Goal: Transaction & Acquisition: Subscribe to service/newsletter

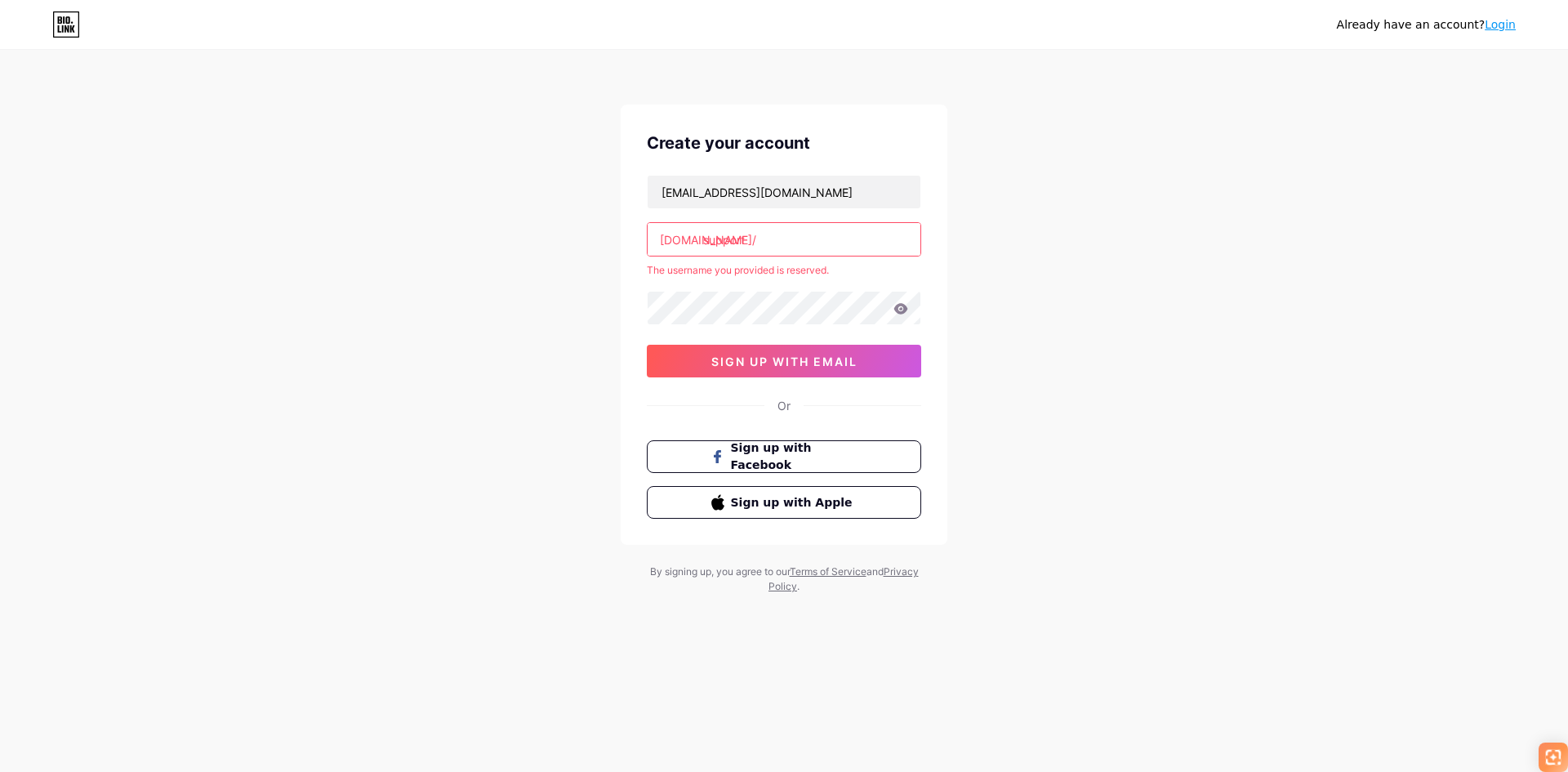
click at [775, 232] on input "support" at bounding box center [784, 239] width 273 height 32
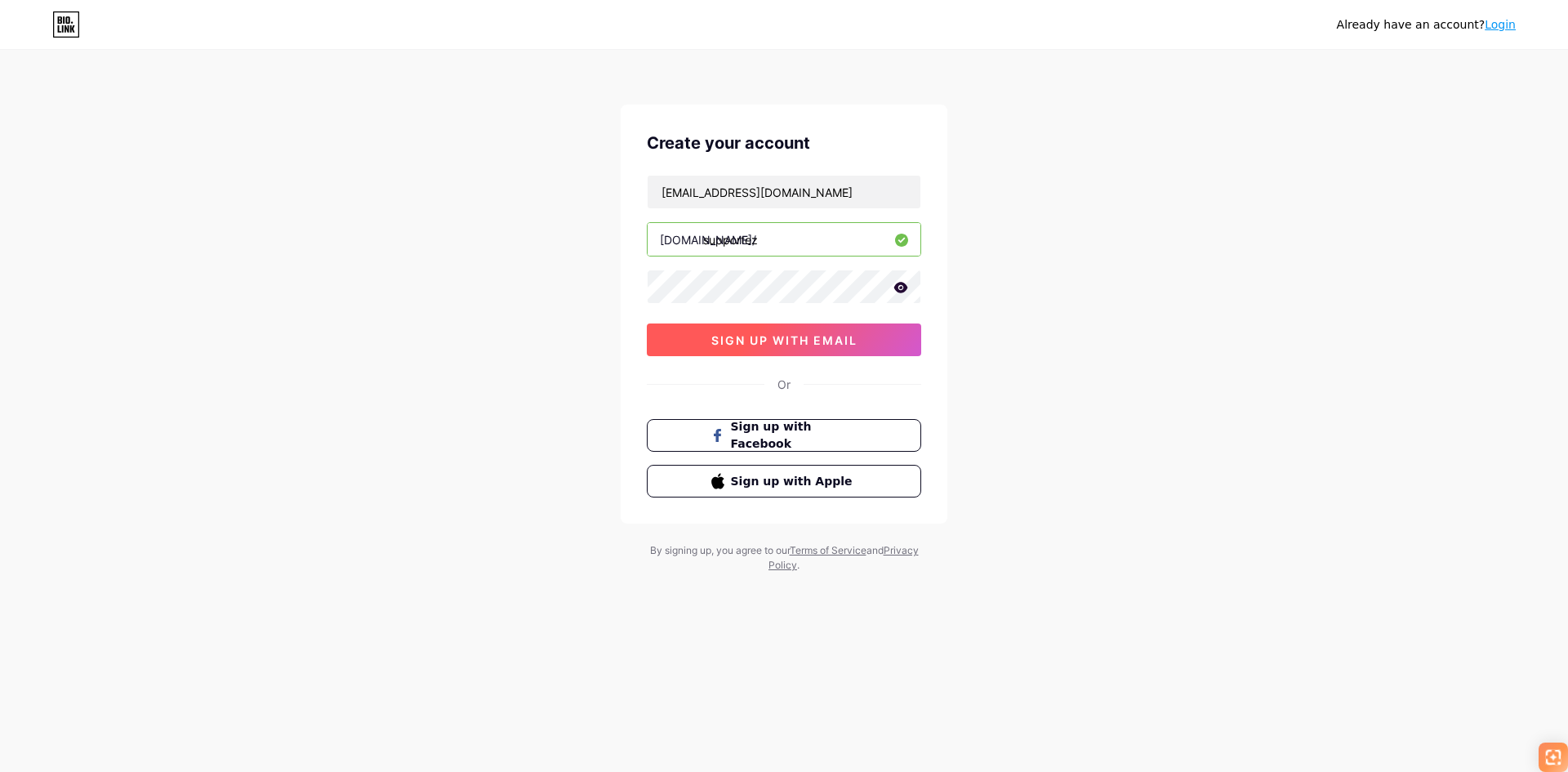
type input "supportez"
click at [771, 343] on span "sign up with email" at bounding box center [784, 340] width 147 height 14
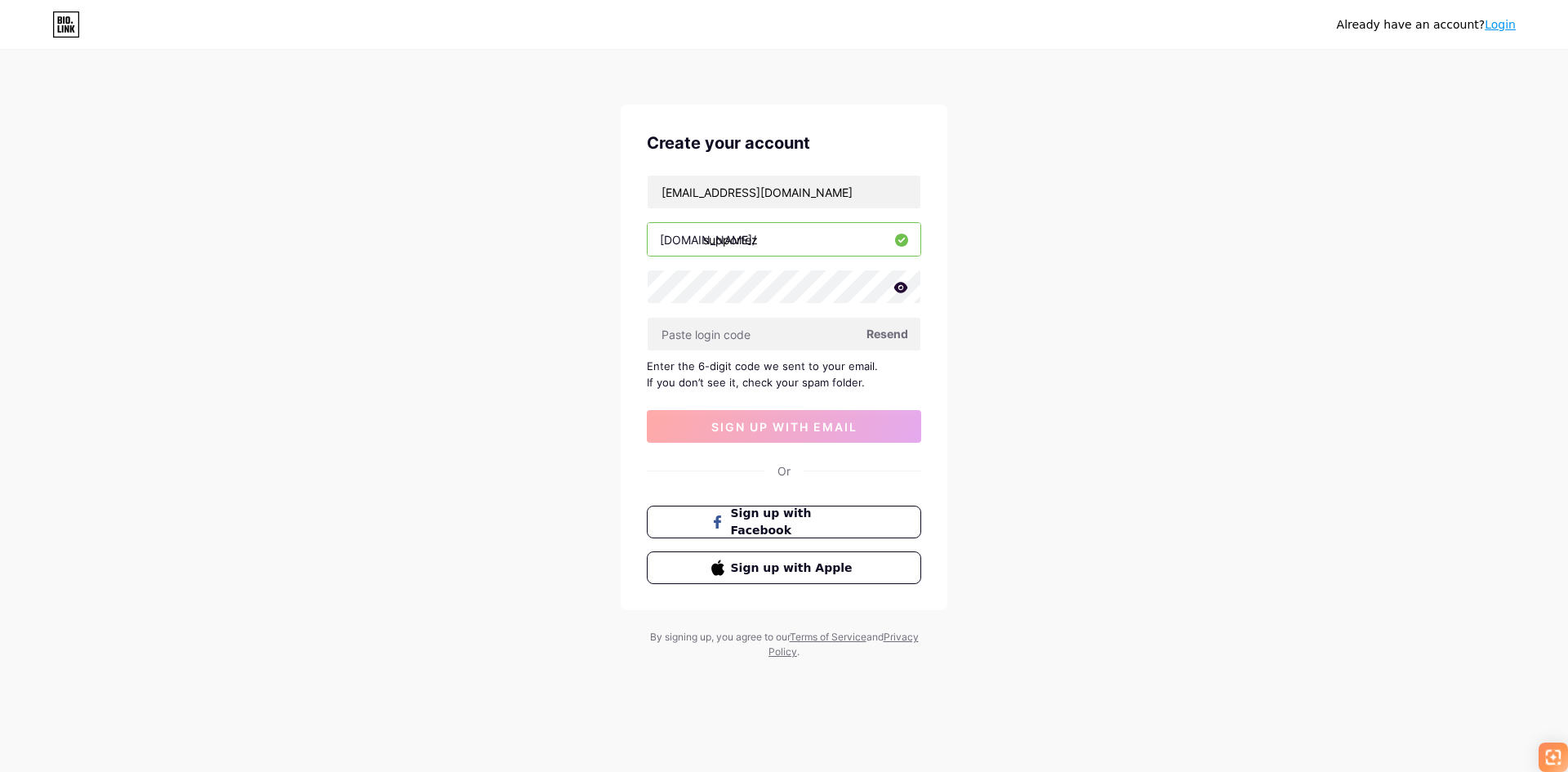
click at [1450, 332] on div "Already have an account? Login Create your account [EMAIL_ADDRESS][DOMAIN_NAME]…" at bounding box center [784, 355] width 1568 height 711
click at [748, 347] on input "text" at bounding box center [784, 333] width 273 height 32
paste input "682827"
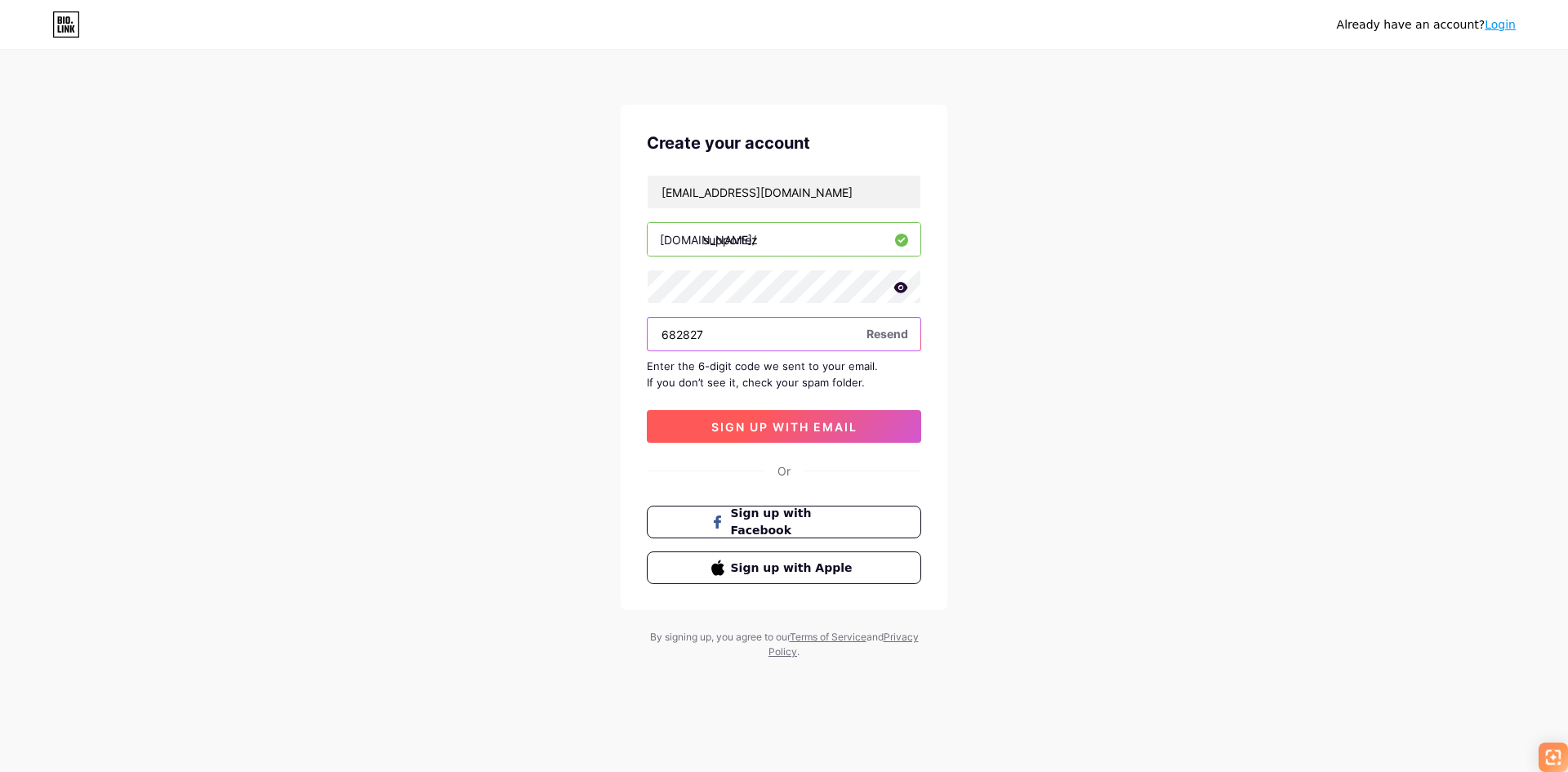
type input "682827"
click at [796, 431] on span "sign up with email" at bounding box center [784, 426] width 147 height 14
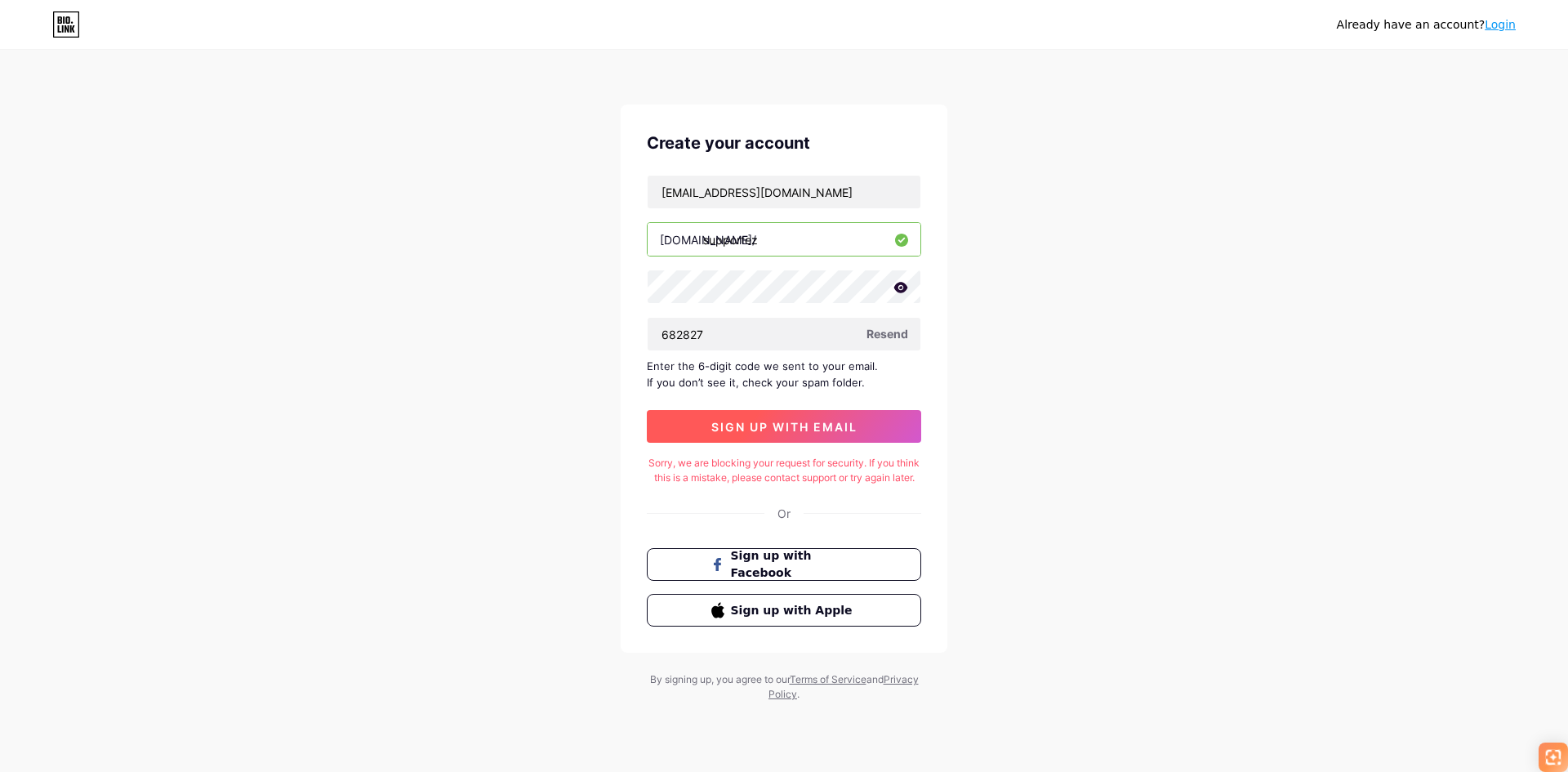
click at [753, 419] on span "sign up with email" at bounding box center [784, 426] width 147 height 14
click at [1298, 255] on div "Already have an account? Login Create your account [EMAIL_ADDRESS][DOMAIN_NAME]…" at bounding box center [784, 376] width 1568 height 754
click at [777, 427] on span "sign up with email" at bounding box center [784, 426] width 147 height 14
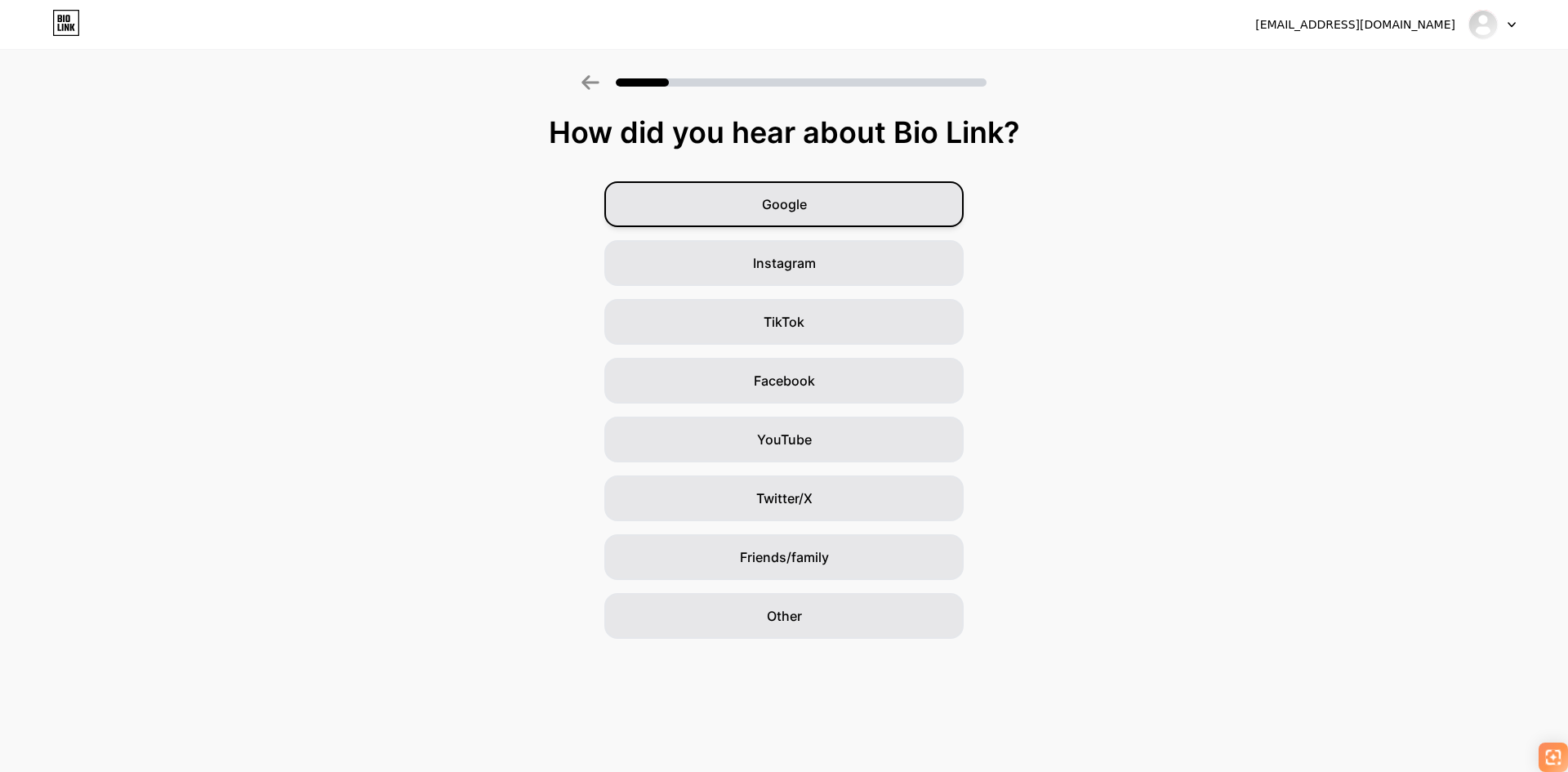
drag, startPoint x: 814, startPoint y: 207, endPoint x: 820, endPoint y: 218, distance: 12.5
click at [820, 218] on div "Google" at bounding box center [784, 204] width 360 height 46
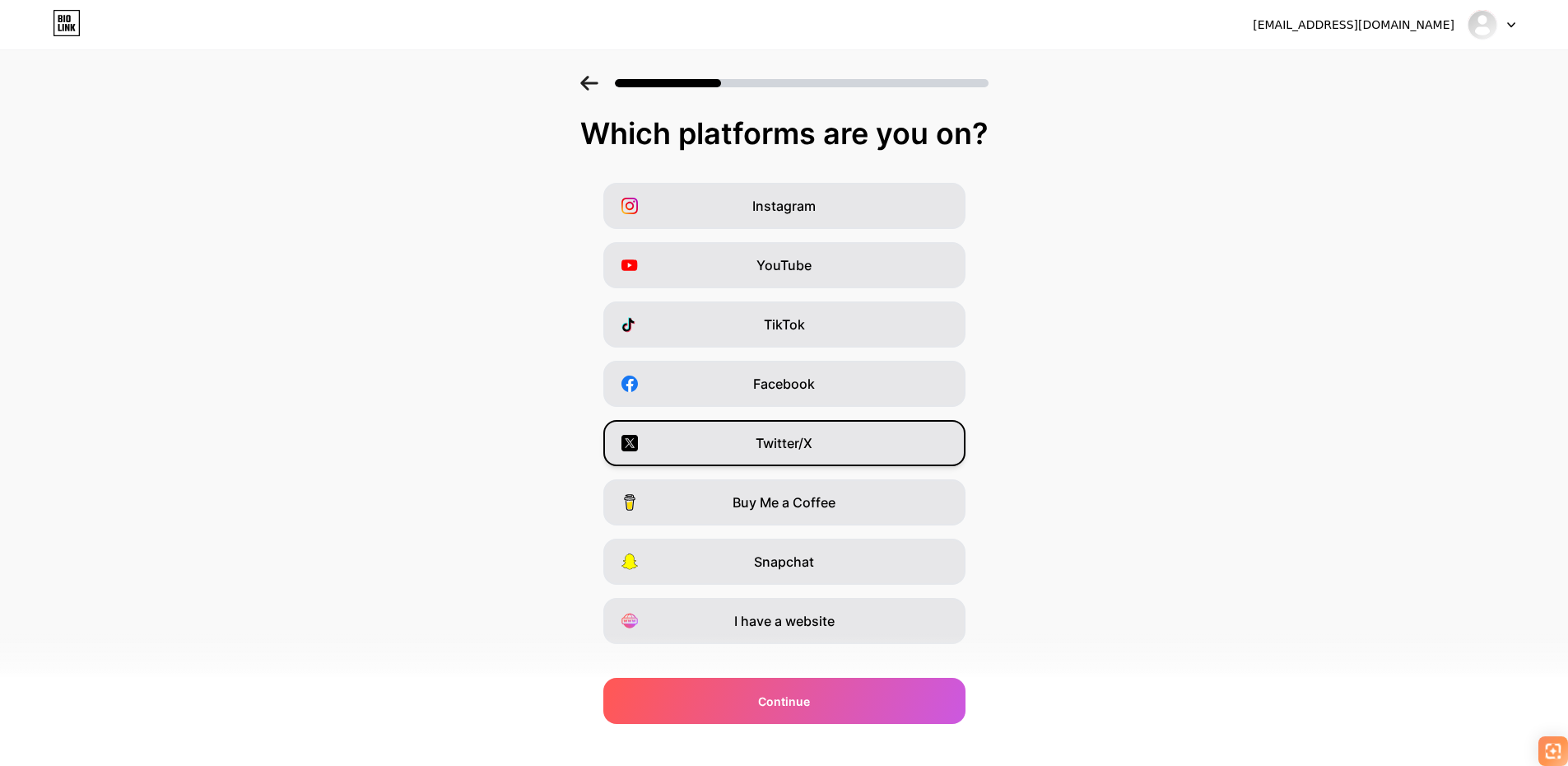
click at [789, 448] on span "Twitter/X" at bounding box center [784, 443] width 57 height 19
click at [801, 624] on span "I have a website" at bounding box center [784, 621] width 101 height 19
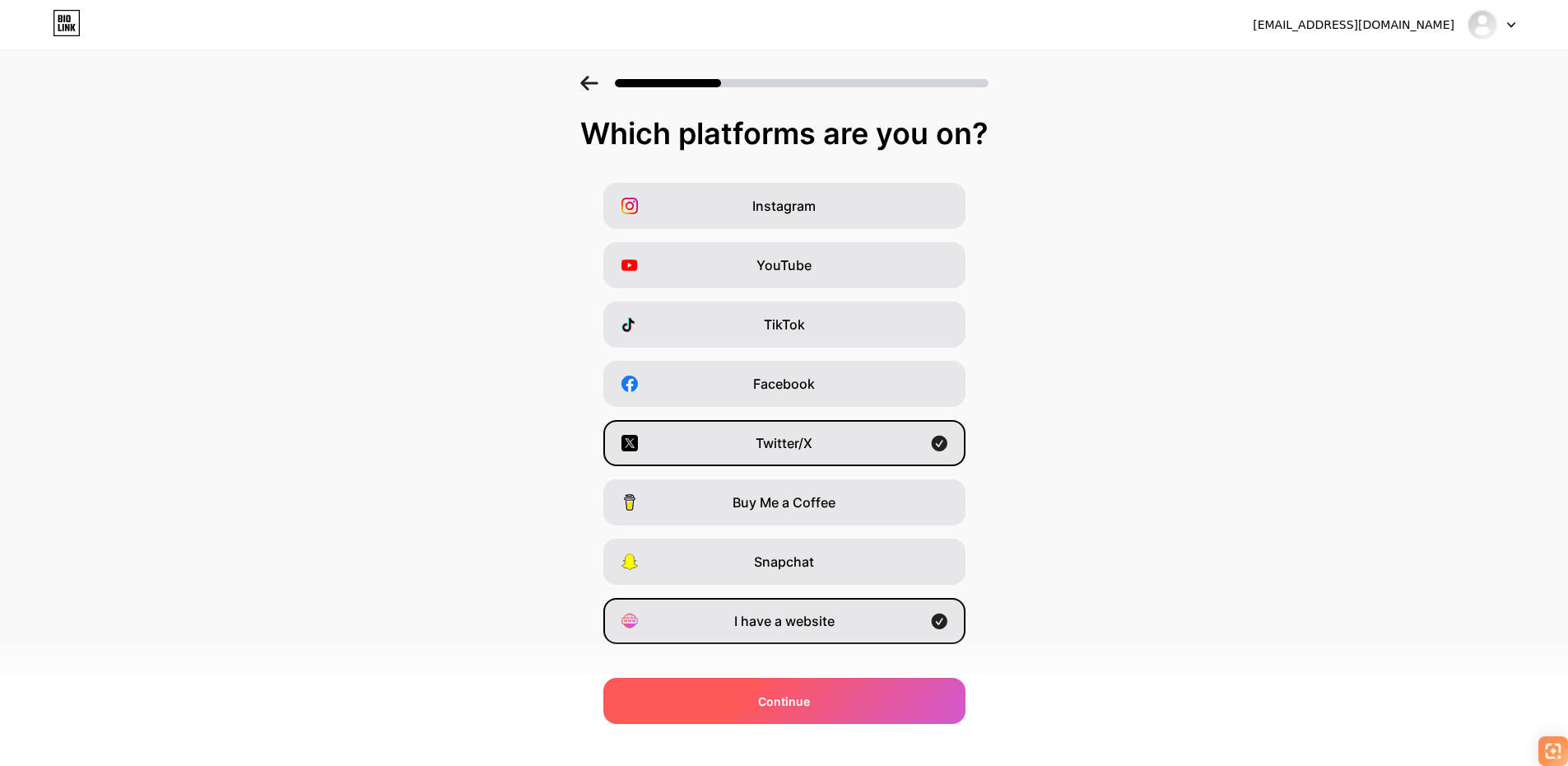
click at [805, 700] on span "Continue" at bounding box center [784, 701] width 52 height 18
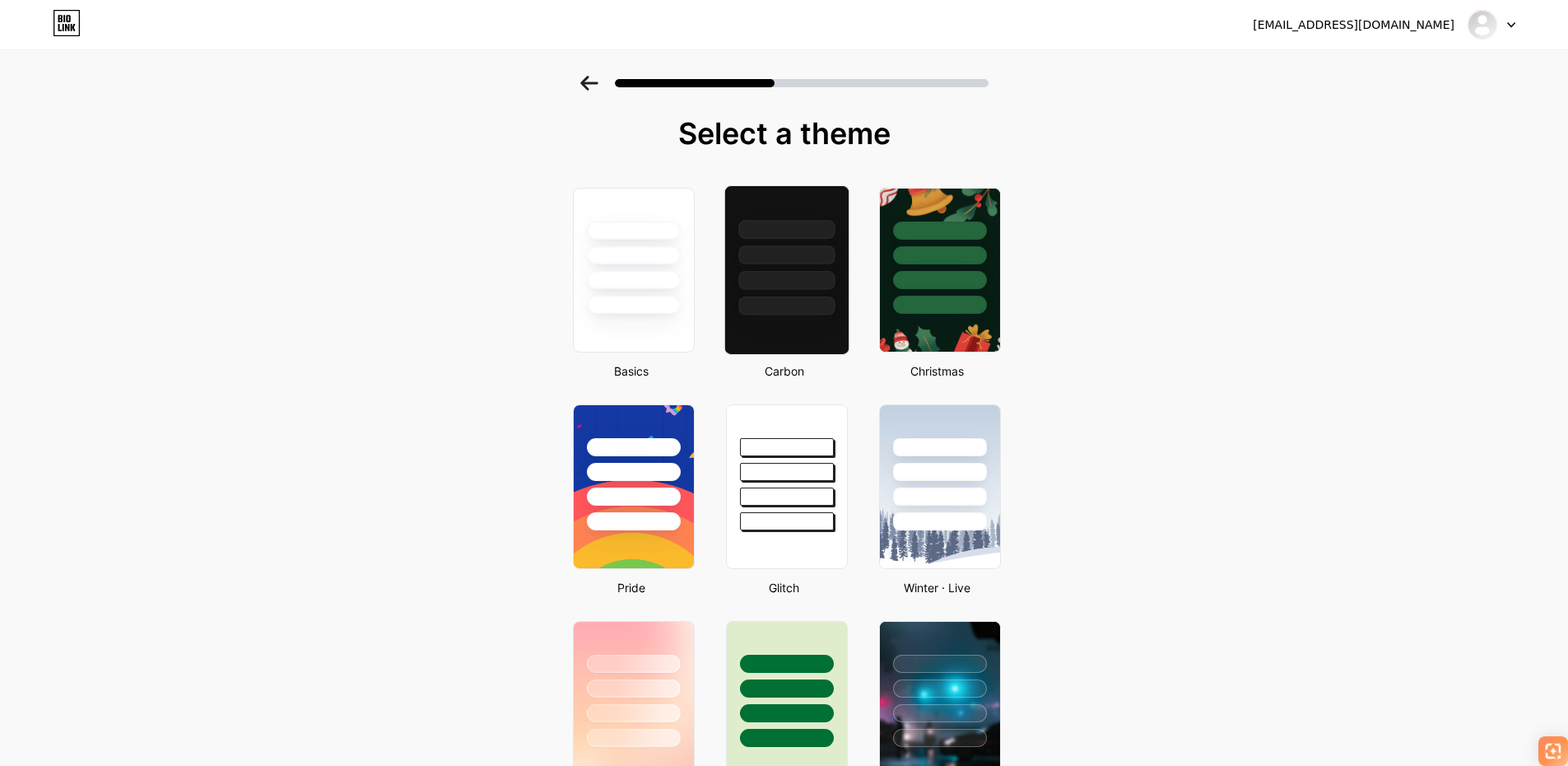
click at [792, 301] on div at bounding box center [786, 305] width 96 height 19
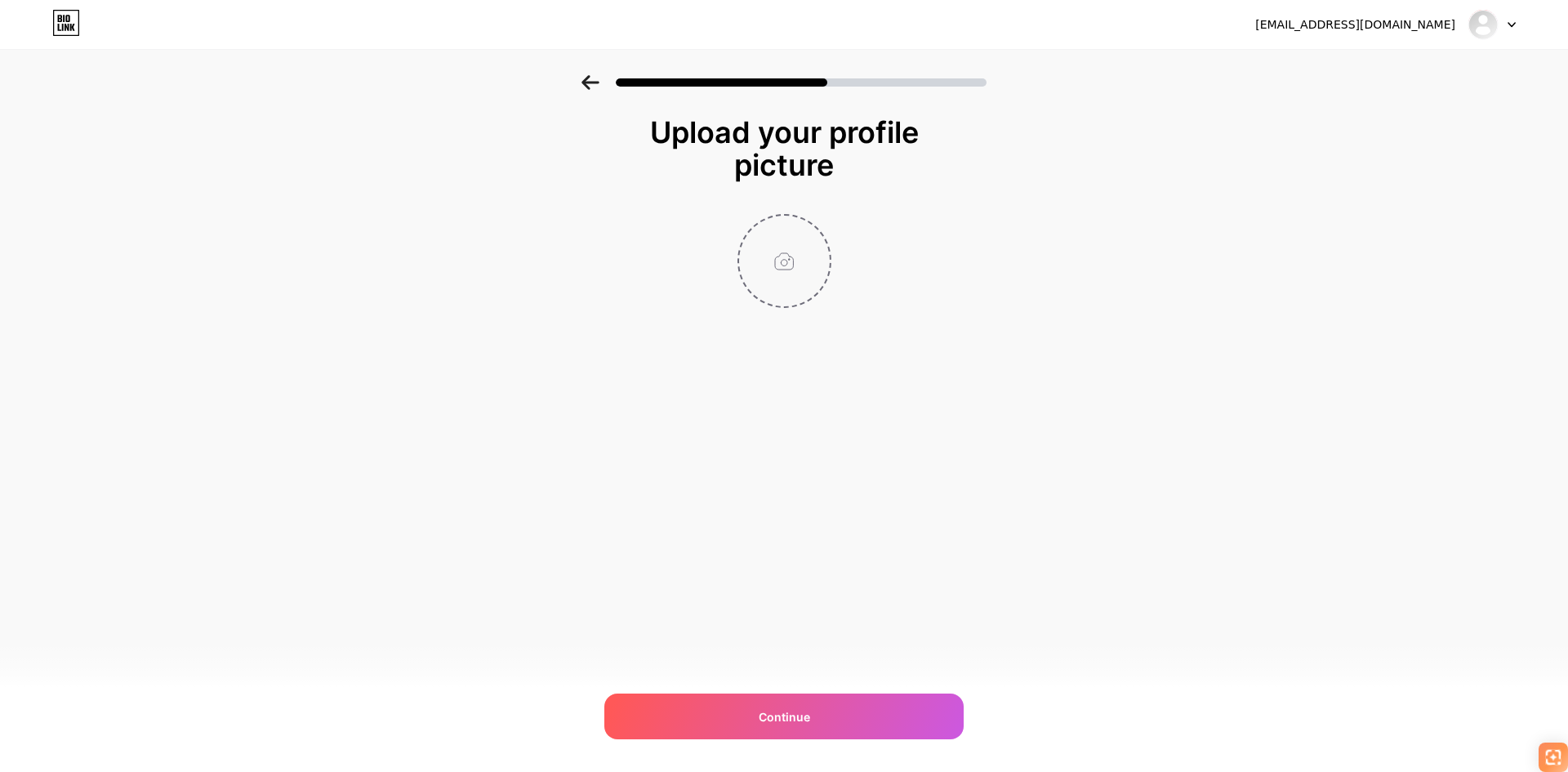
click at [787, 262] on input "file" at bounding box center [784, 261] width 90 height 90
type input "C:\fakepath\bingx-sq.png"
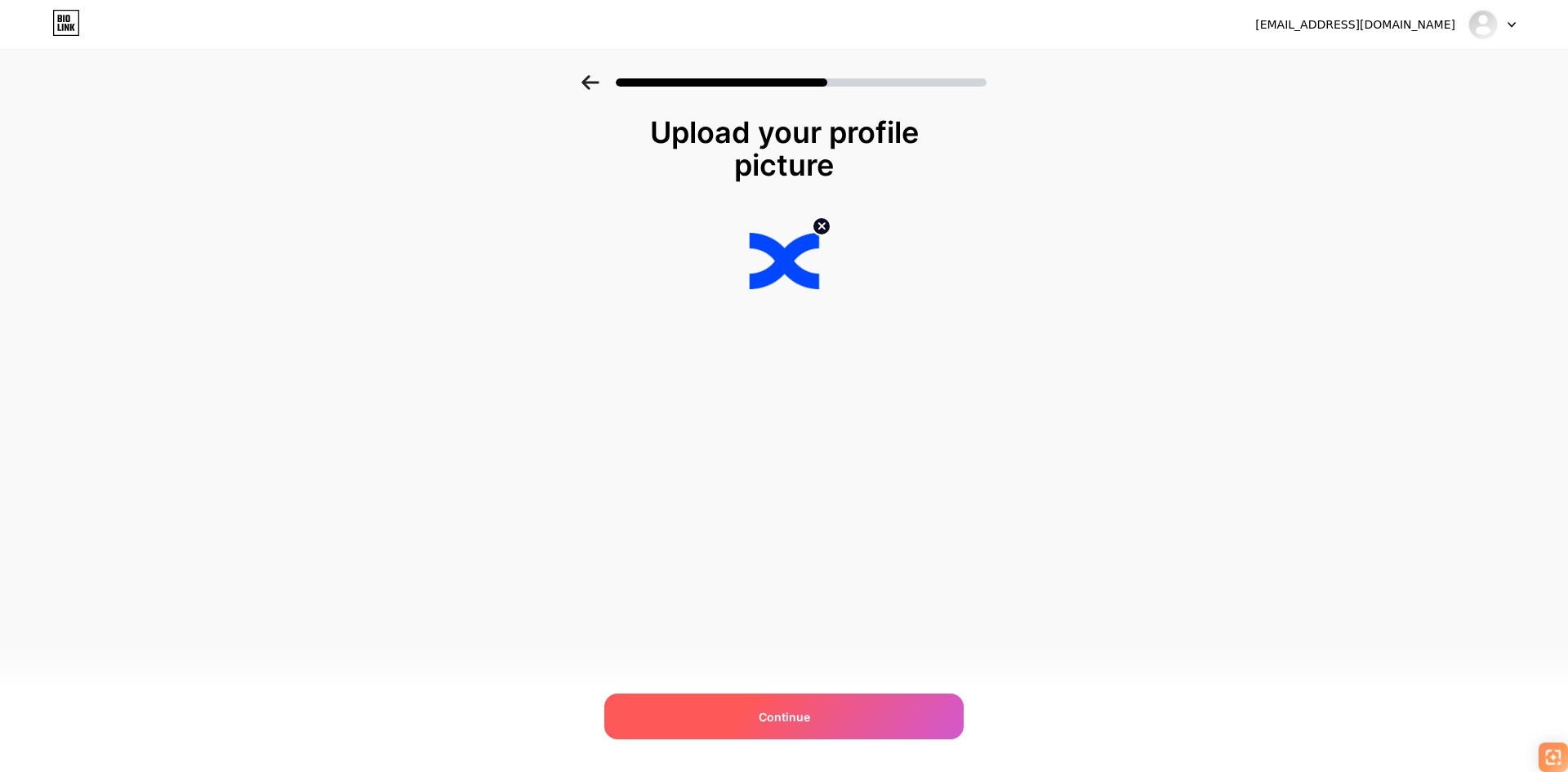
click at [810, 716] on div "Continue" at bounding box center [784, 716] width 360 height 46
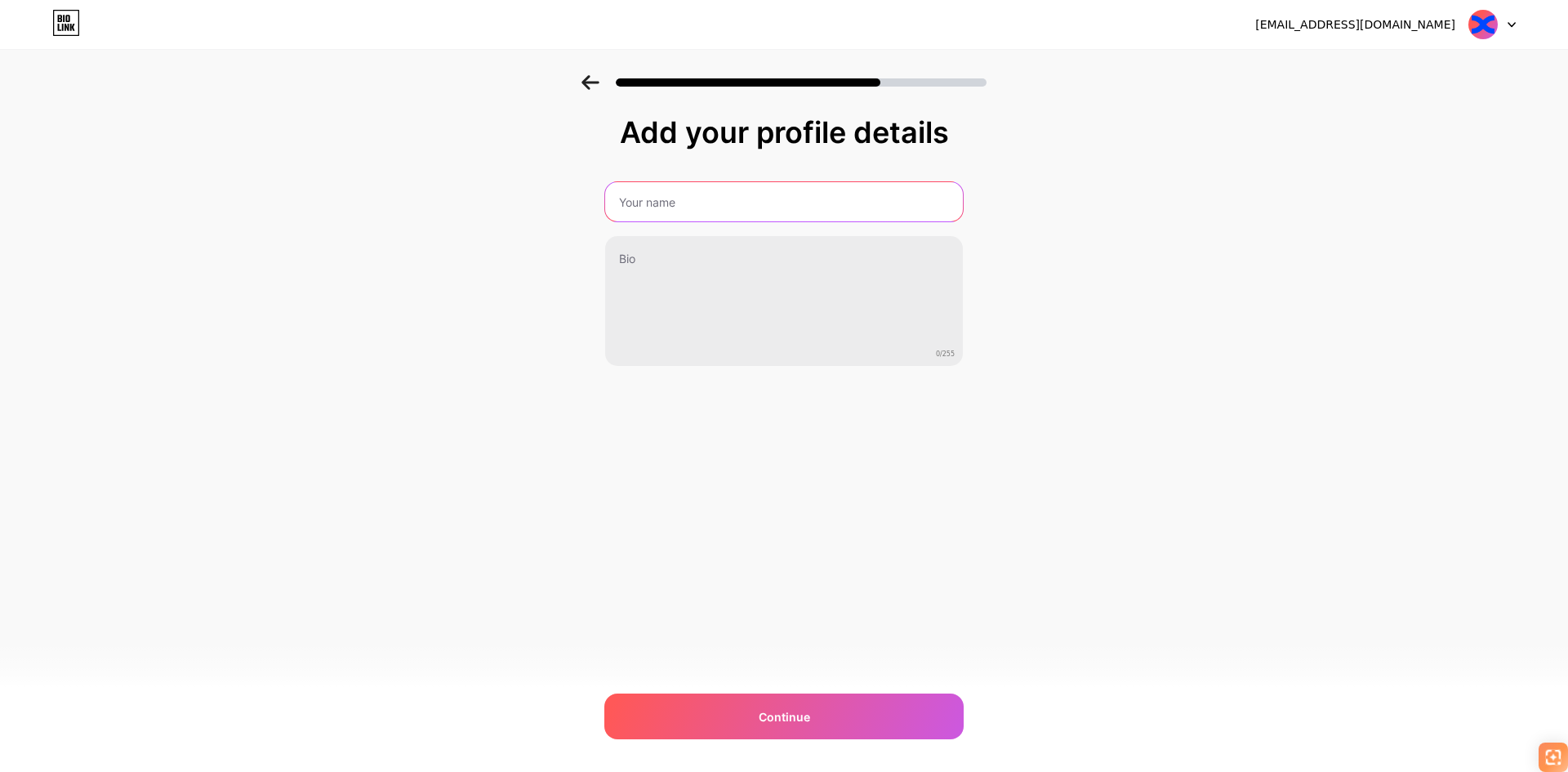
click at [727, 208] on input "text" at bounding box center [784, 202] width 358 height 39
type input "[DEMOGRAPHIC_DATA] LAWYERS"
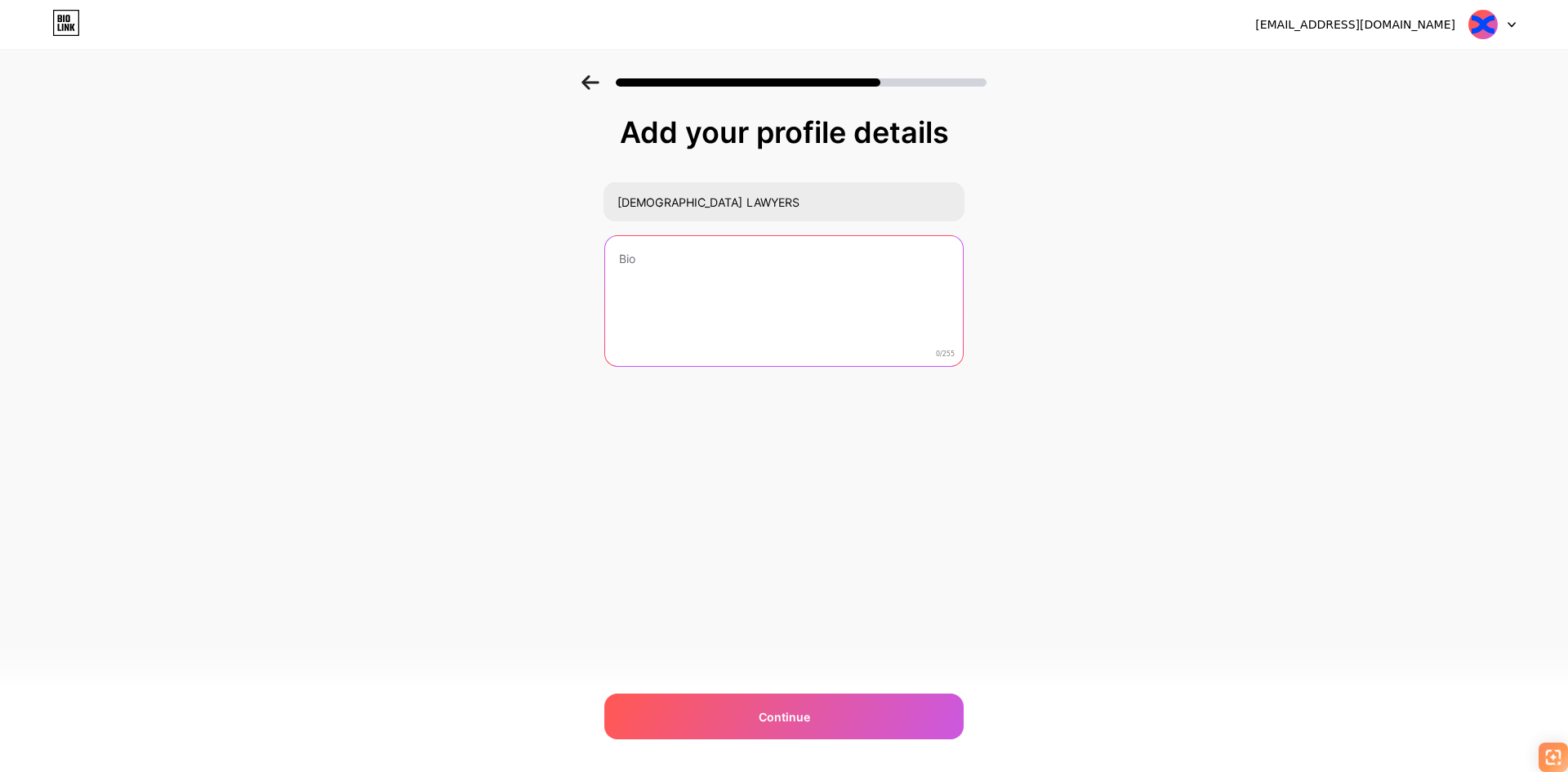
click at [702, 266] on textarea at bounding box center [784, 302] width 358 height 132
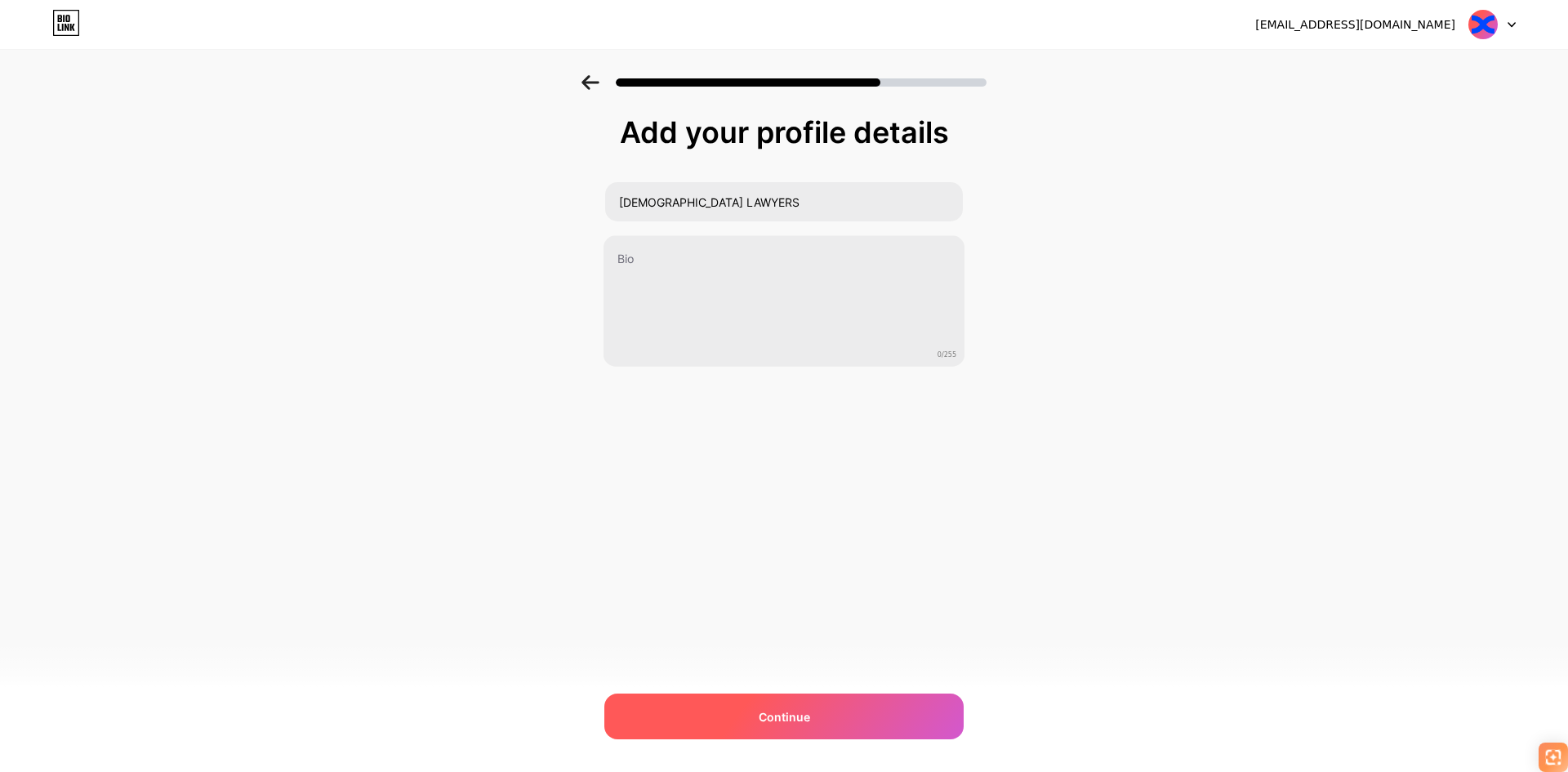
click at [798, 722] on span "Continue" at bounding box center [784, 717] width 52 height 18
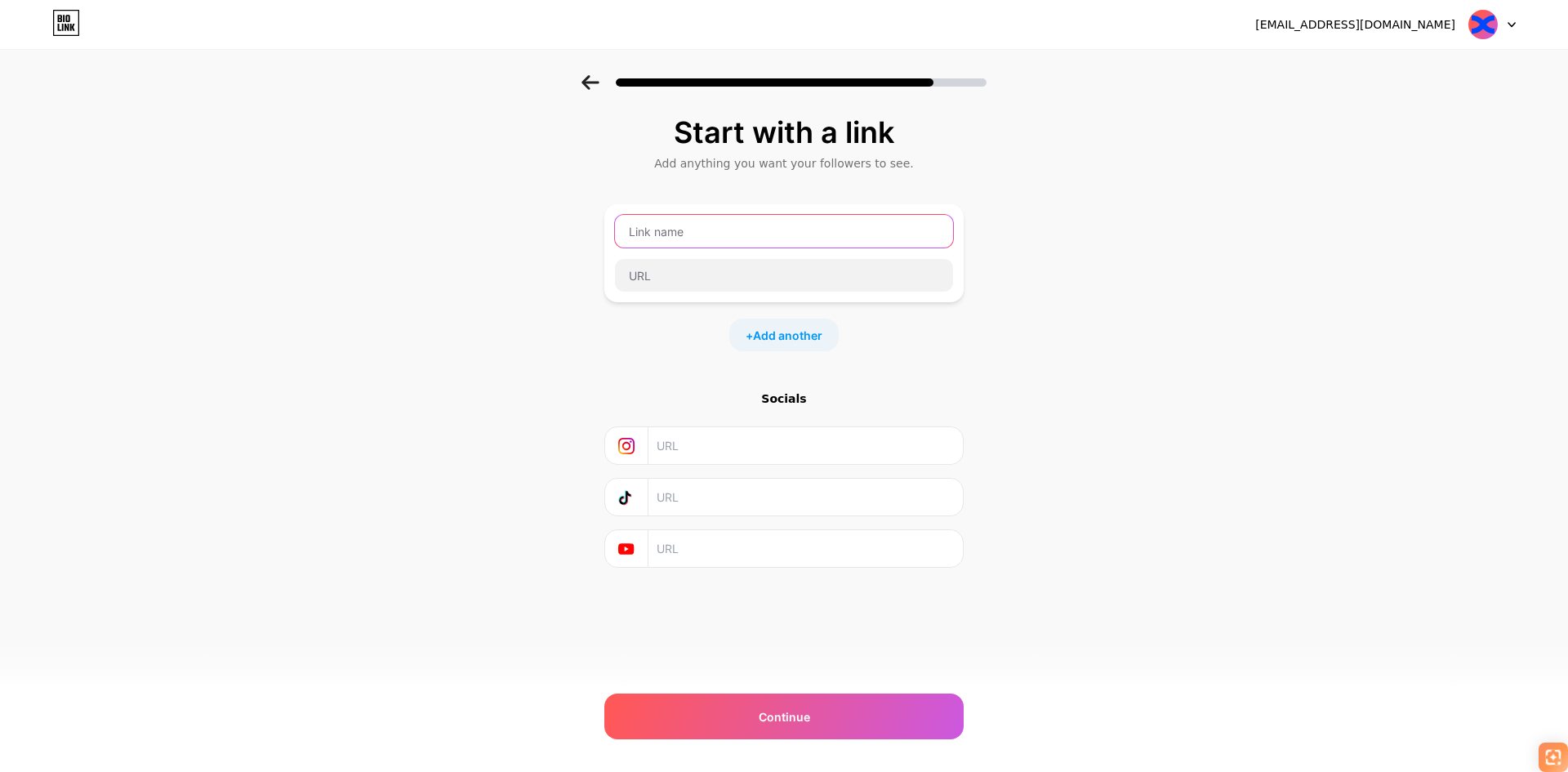
click at [705, 220] on input "text" at bounding box center [784, 231] width 338 height 32
click at [707, 280] on input "text" at bounding box center [784, 275] width 338 height 32
click at [711, 425] on div "Socials" at bounding box center [784, 479] width 360 height 177
click at [688, 453] on input "text" at bounding box center [805, 446] width 297 height 37
click at [772, 332] on span "Add another" at bounding box center [787, 335] width 69 height 18
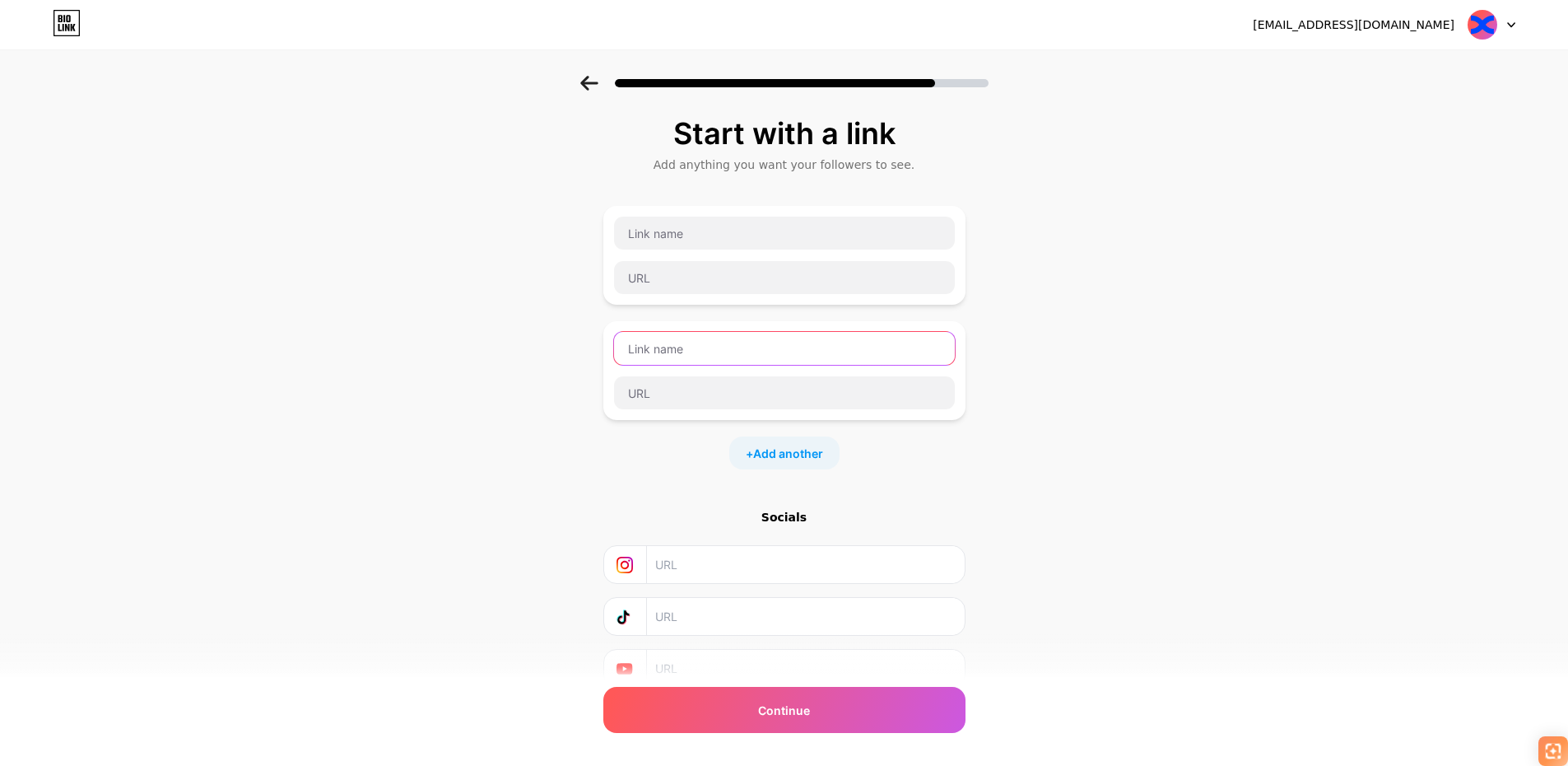
click at [761, 347] on input "text" at bounding box center [784, 348] width 340 height 33
click at [707, 239] on input "text" at bounding box center [784, 233] width 340 height 33
click at [671, 276] on input "text" at bounding box center [784, 277] width 340 height 33
paste input "[URL][DOMAIN_NAME]"
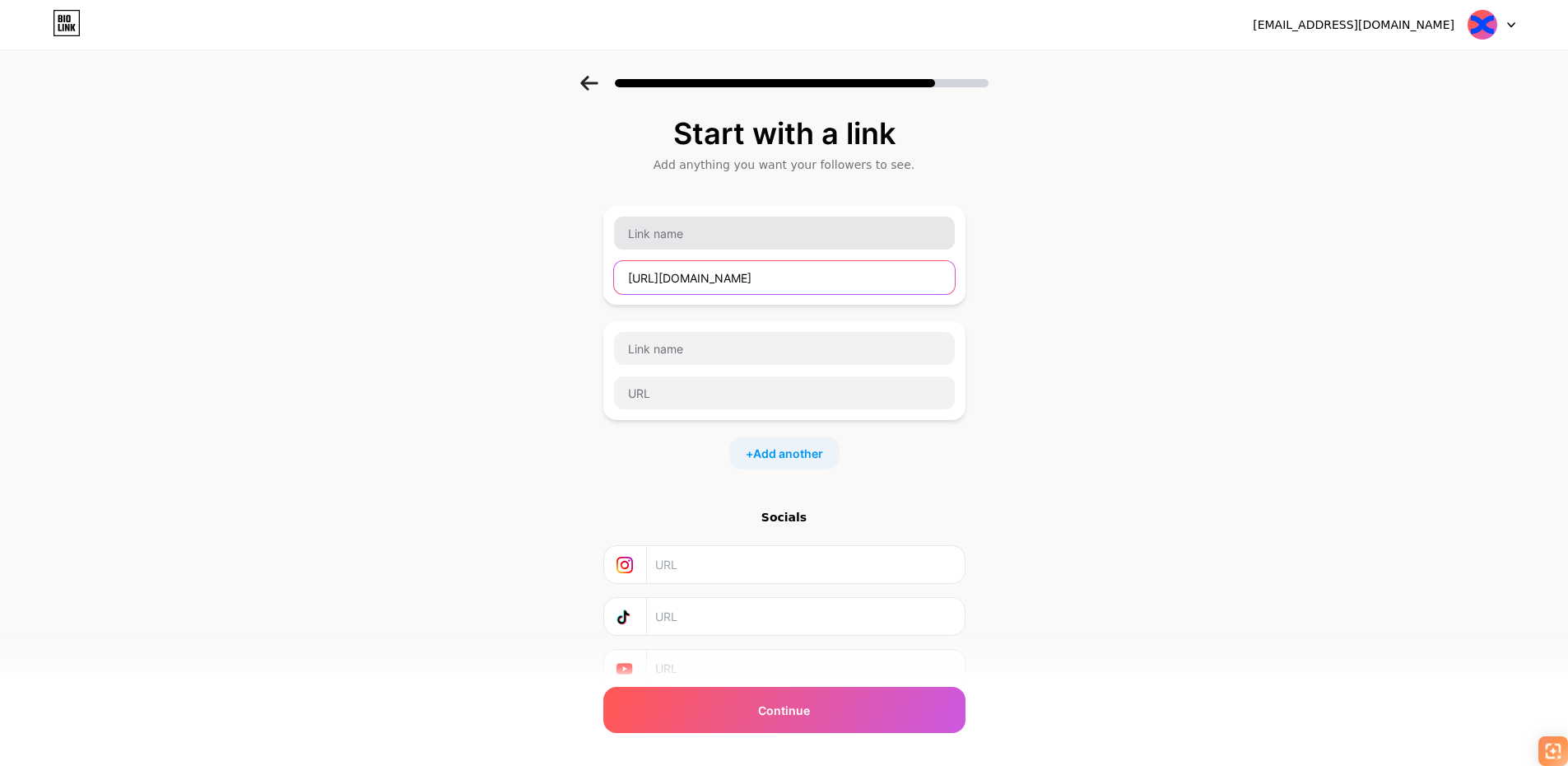
type input "[URL][DOMAIN_NAME]"
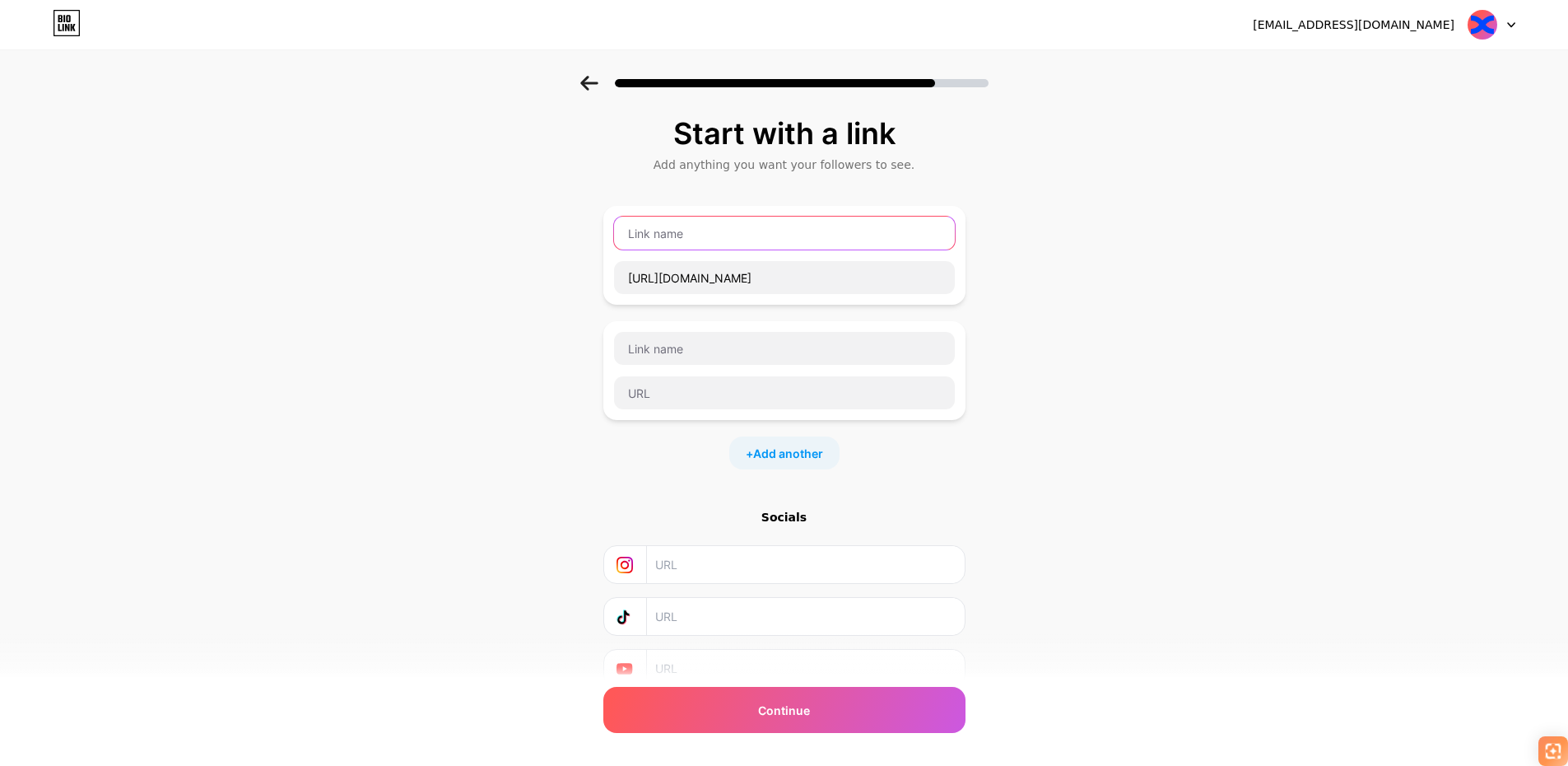
scroll to position [0, 0]
click at [687, 234] on input "text" at bounding box center [784, 233] width 340 height 33
type input "SPOTIFY"
click at [694, 350] on input "text" at bounding box center [784, 348] width 340 height 33
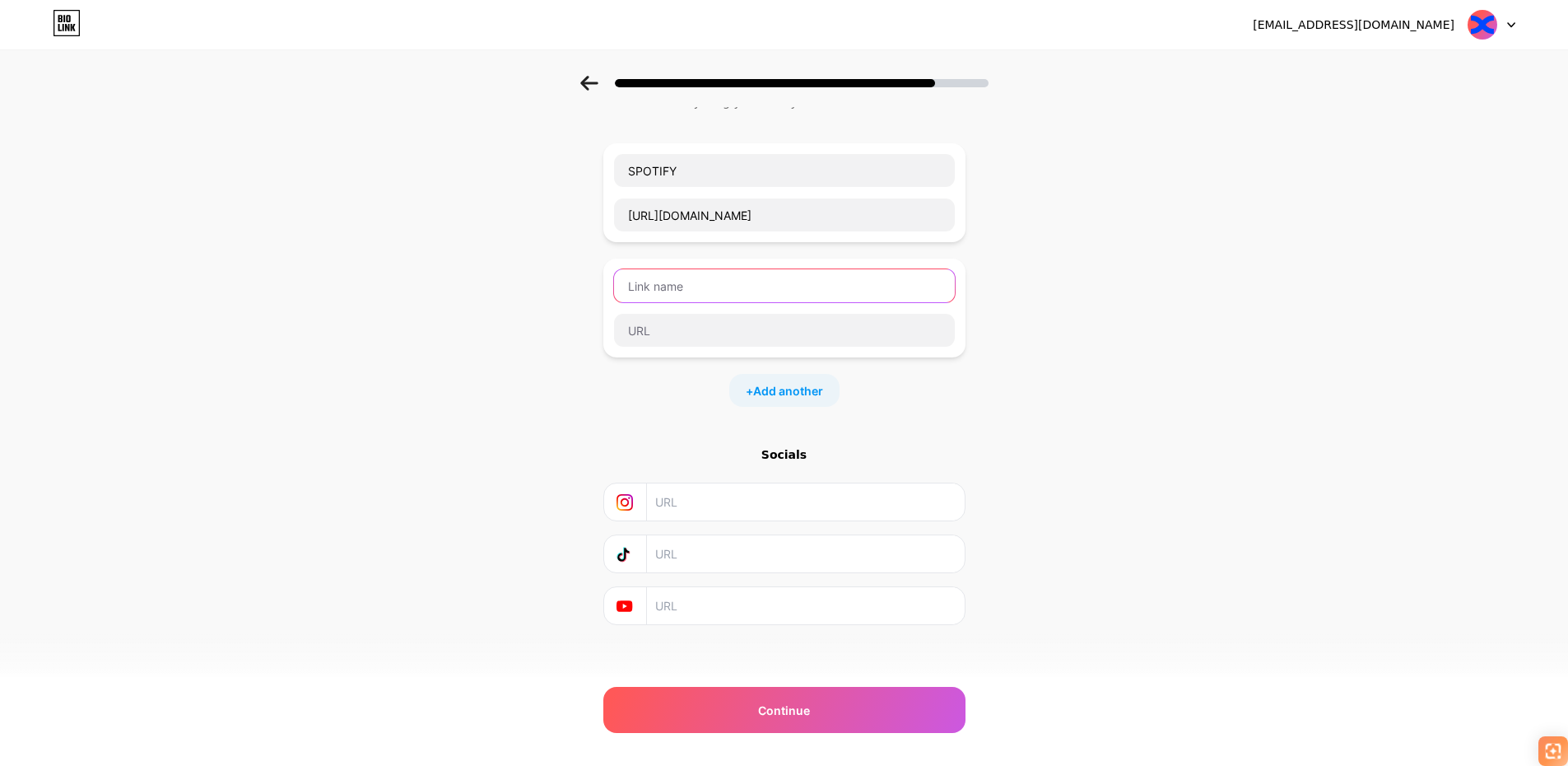
scroll to position [70, 0]
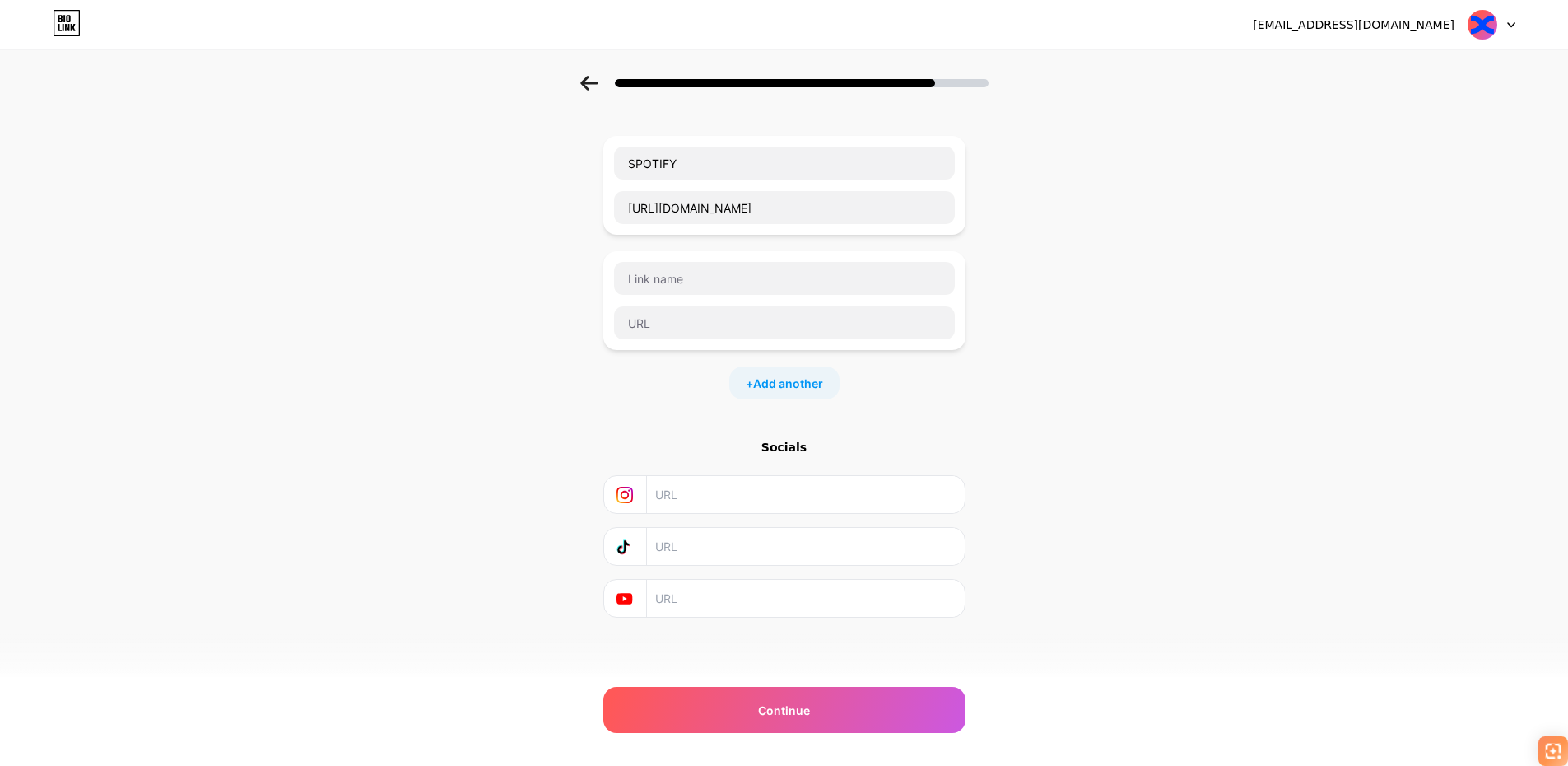
click at [709, 607] on input "text" at bounding box center [805, 598] width 299 height 37
click at [742, 502] on input "text" at bounding box center [805, 494] width 299 height 37
click at [774, 701] on span "Continue" at bounding box center [784, 710] width 52 height 18
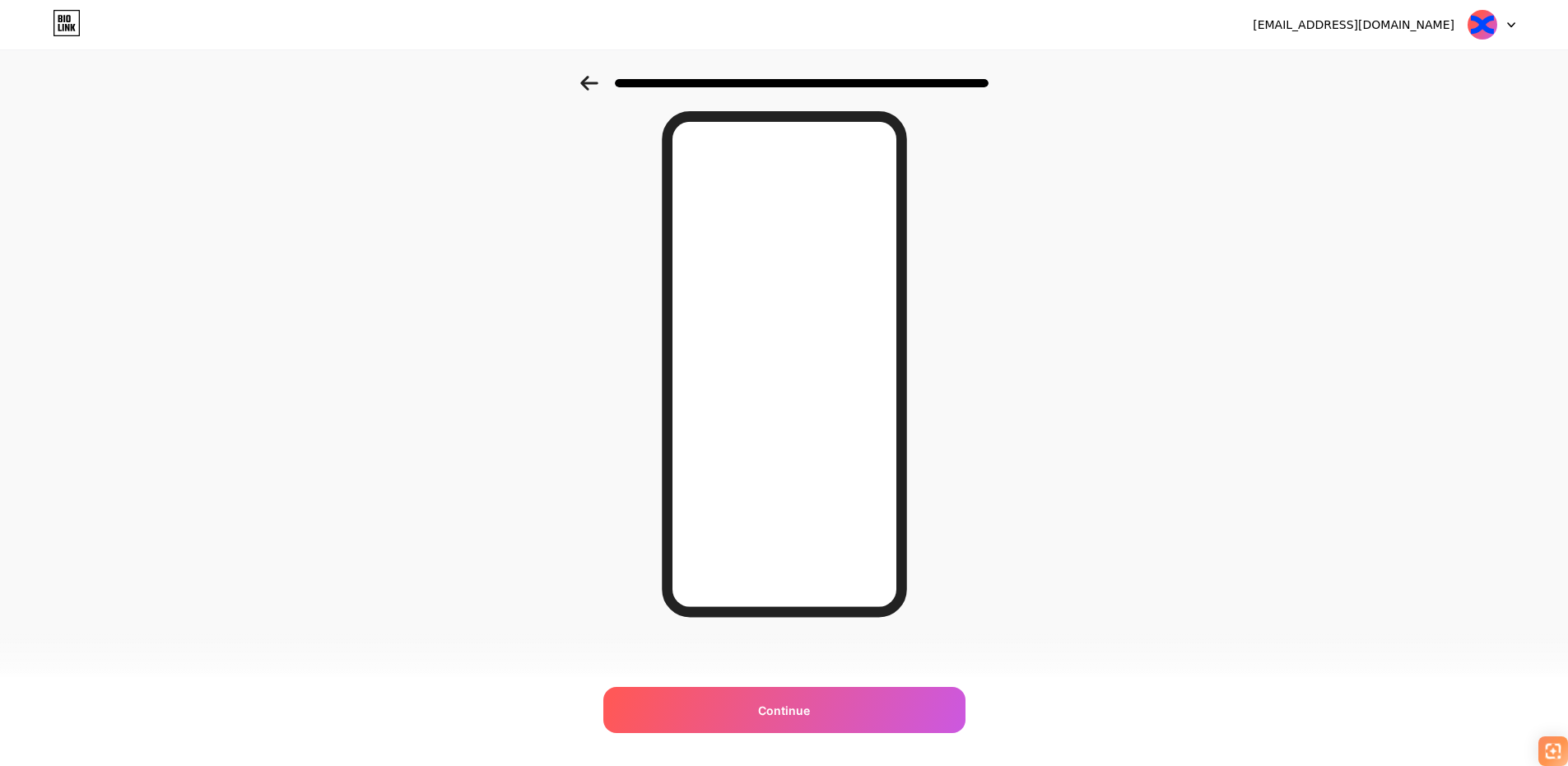
scroll to position [62, 0]
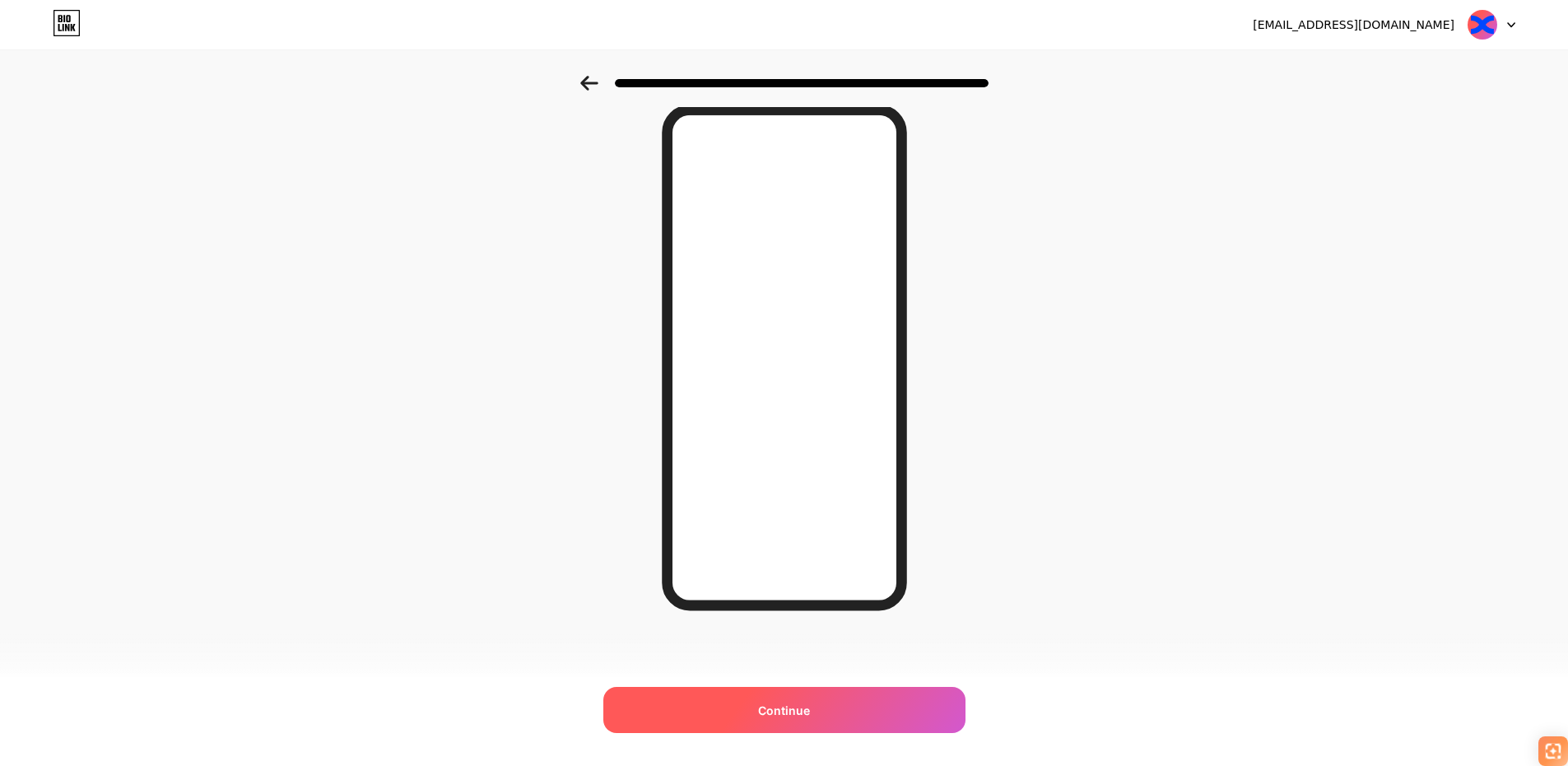
click at [792, 714] on span "Continue" at bounding box center [784, 710] width 52 height 18
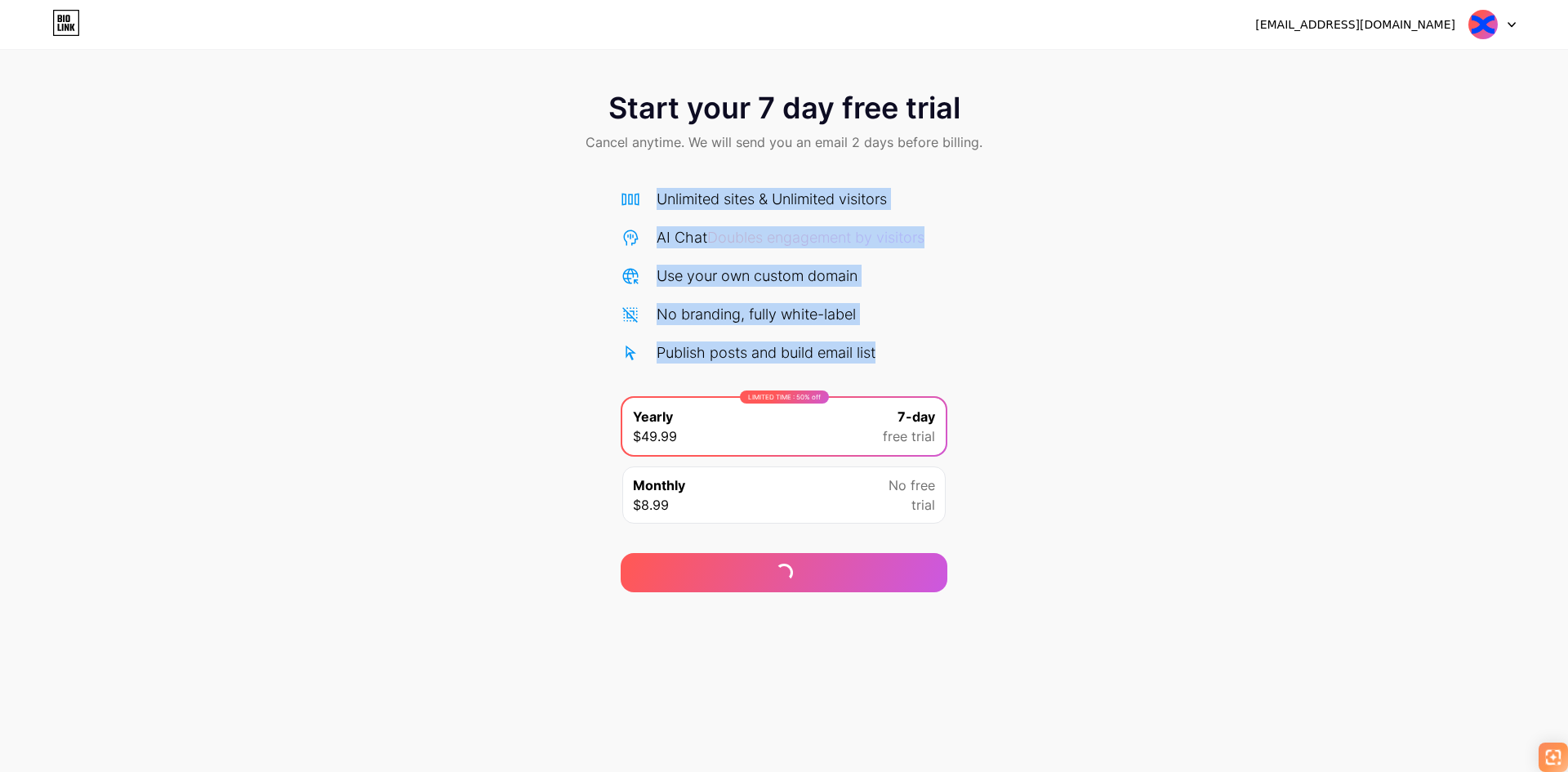
drag, startPoint x: 648, startPoint y: 198, endPoint x: 903, endPoint y: 337, distance: 290.4
click at [927, 347] on div "Unlimited sites & Unlimited visitors AI Chat Doubles engagement by visitors Use…" at bounding box center [784, 275] width 326 height 175
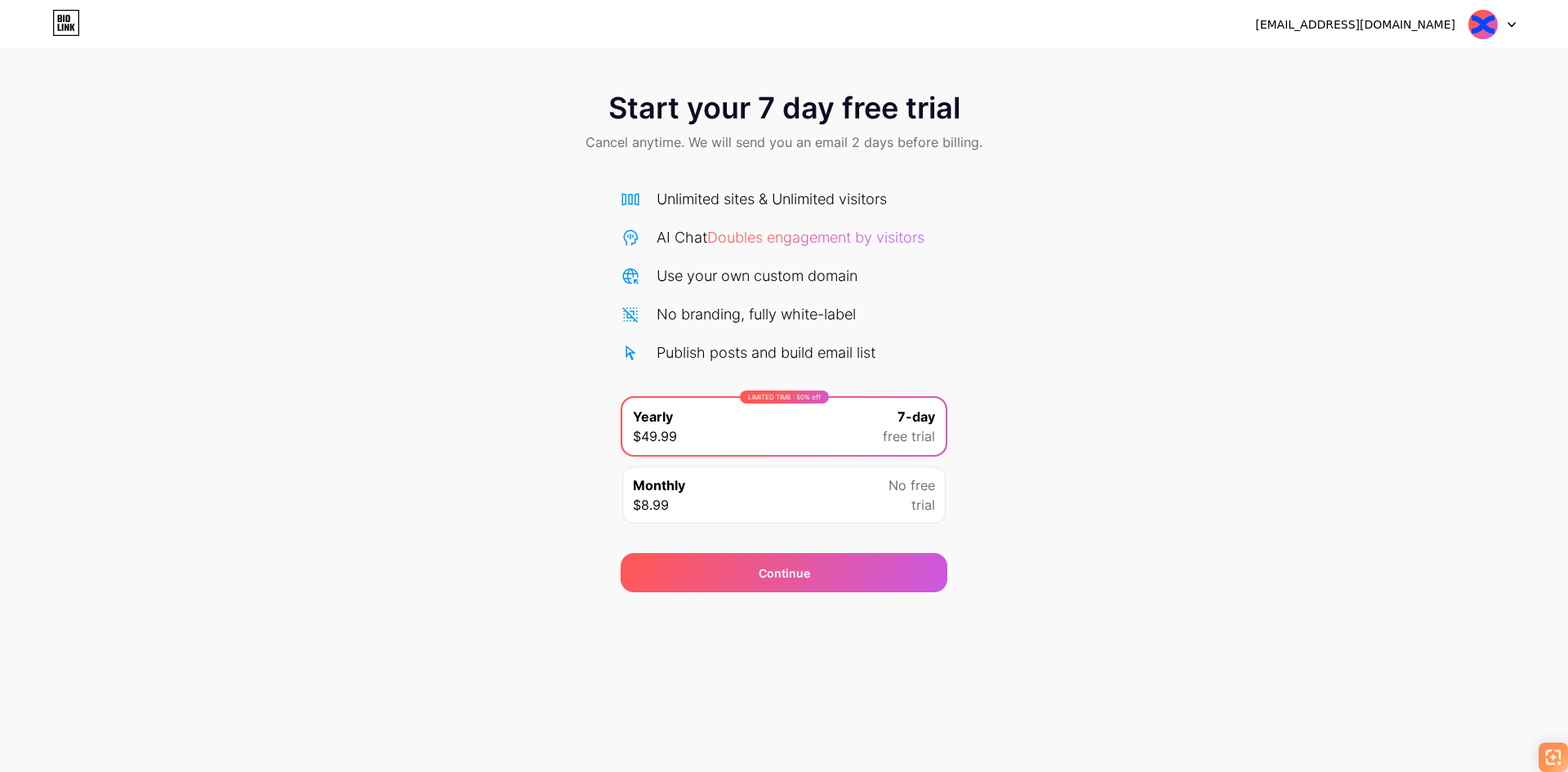
click at [1450, 31] on div "[EMAIL_ADDRESS][DOMAIN_NAME]" at bounding box center [1356, 25] width 200 height 18
click at [1513, 23] on icon at bounding box center [1511, 25] width 8 height 6
click at [76, 28] on icon at bounding box center [67, 23] width 28 height 26
